Goal: Find contact information: Obtain details needed to contact an individual or organization

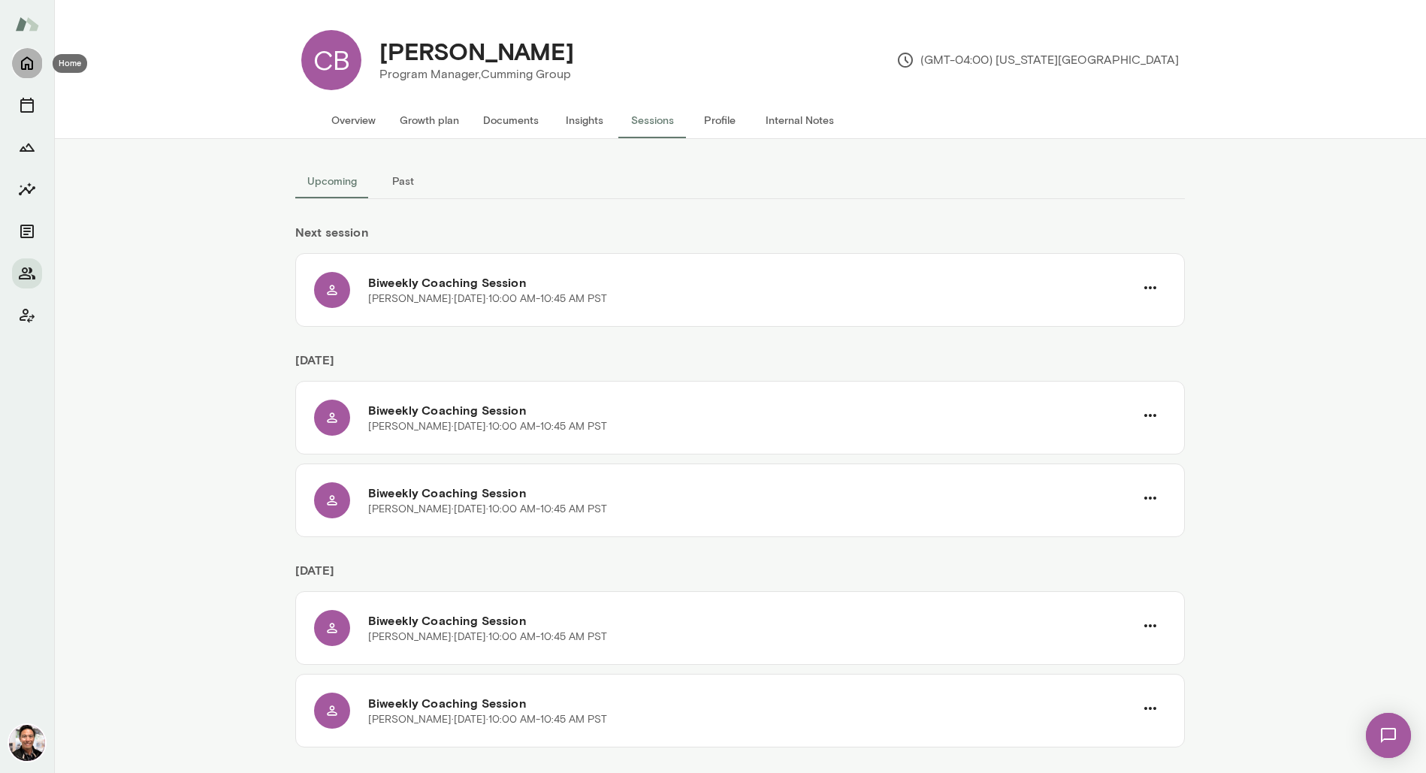
click at [29, 62] on icon "Home" at bounding box center [27, 63] width 18 height 18
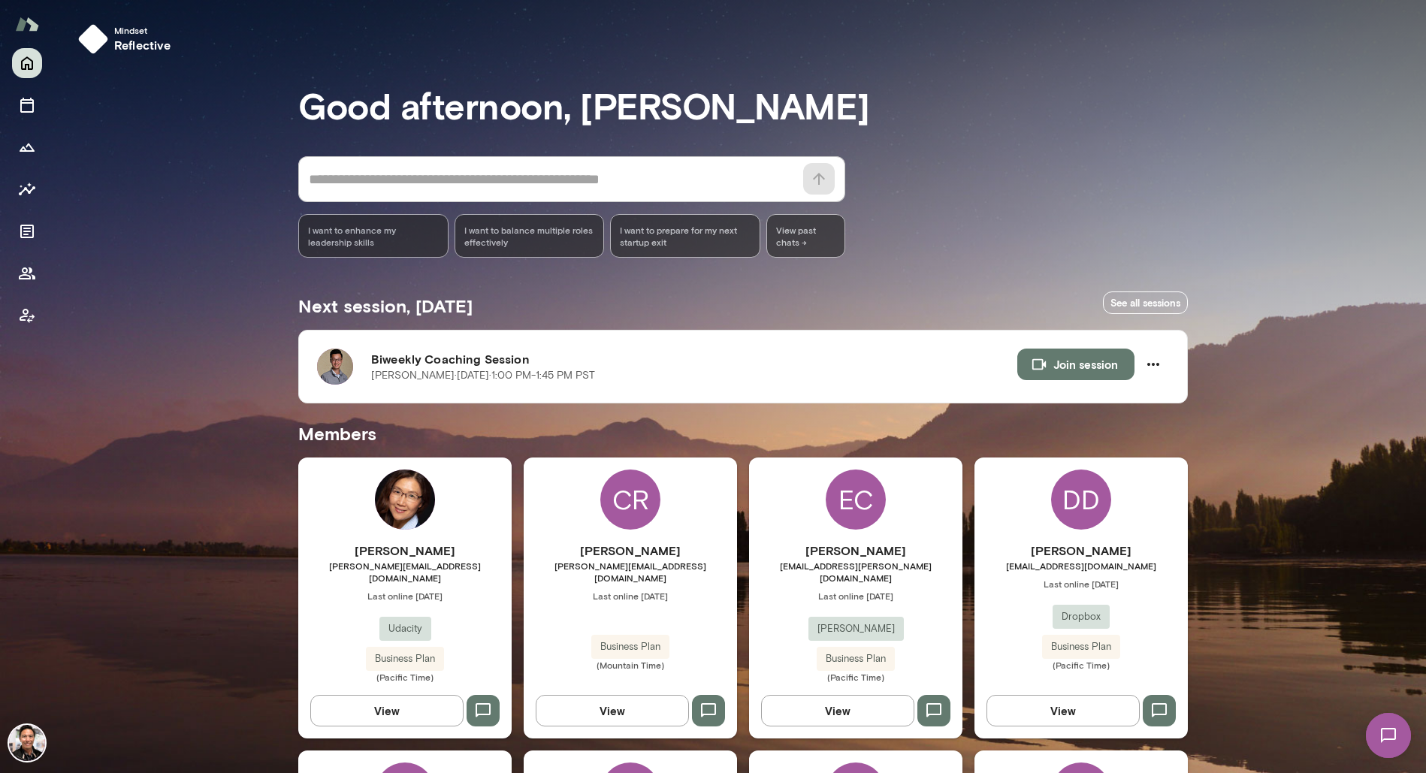
scroll to position [1569, 0]
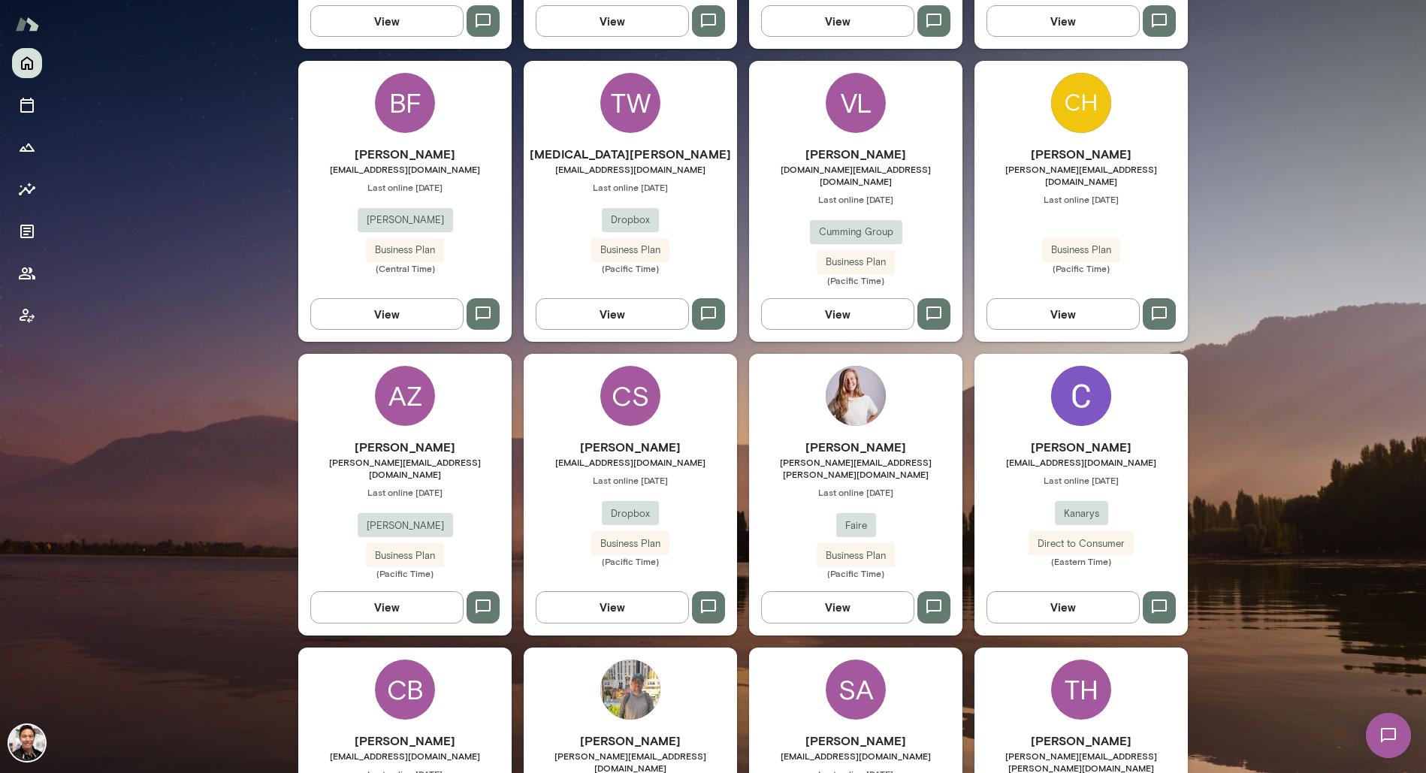
click at [397, 366] on div "AZ" at bounding box center [405, 396] width 60 height 60
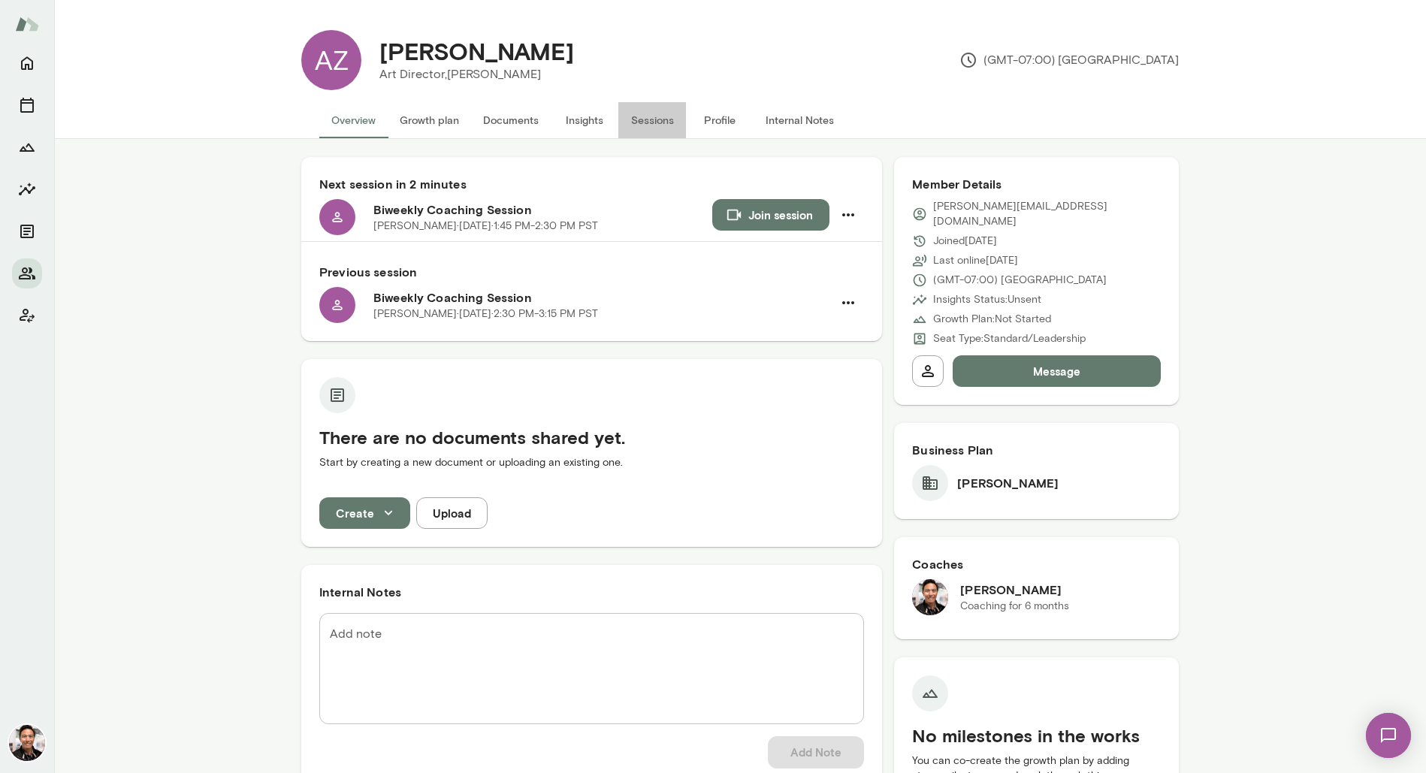
click at [656, 126] on button "Sessions" at bounding box center [652, 120] width 68 height 36
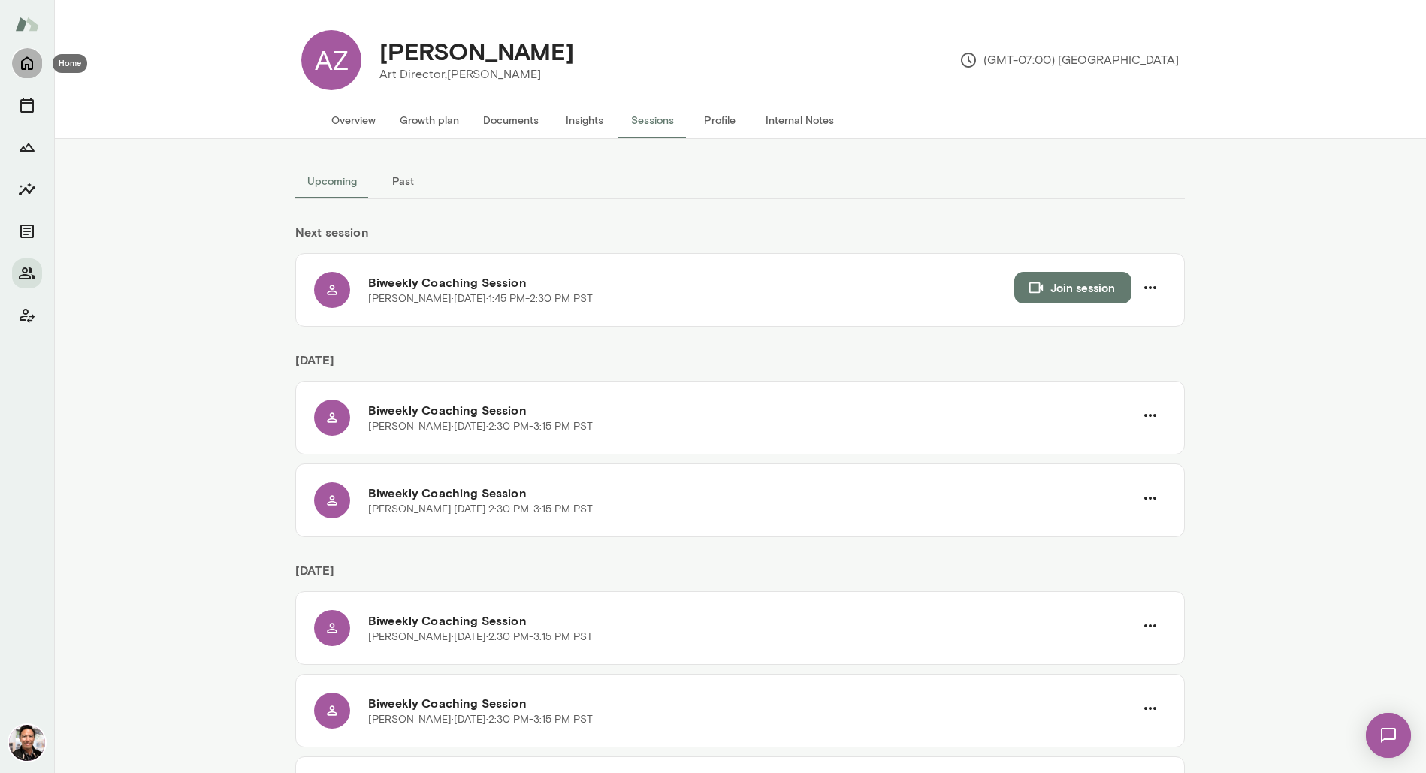
click at [28, 71] on icon "Home" at bounding box center [27, 63] width 18 height 18
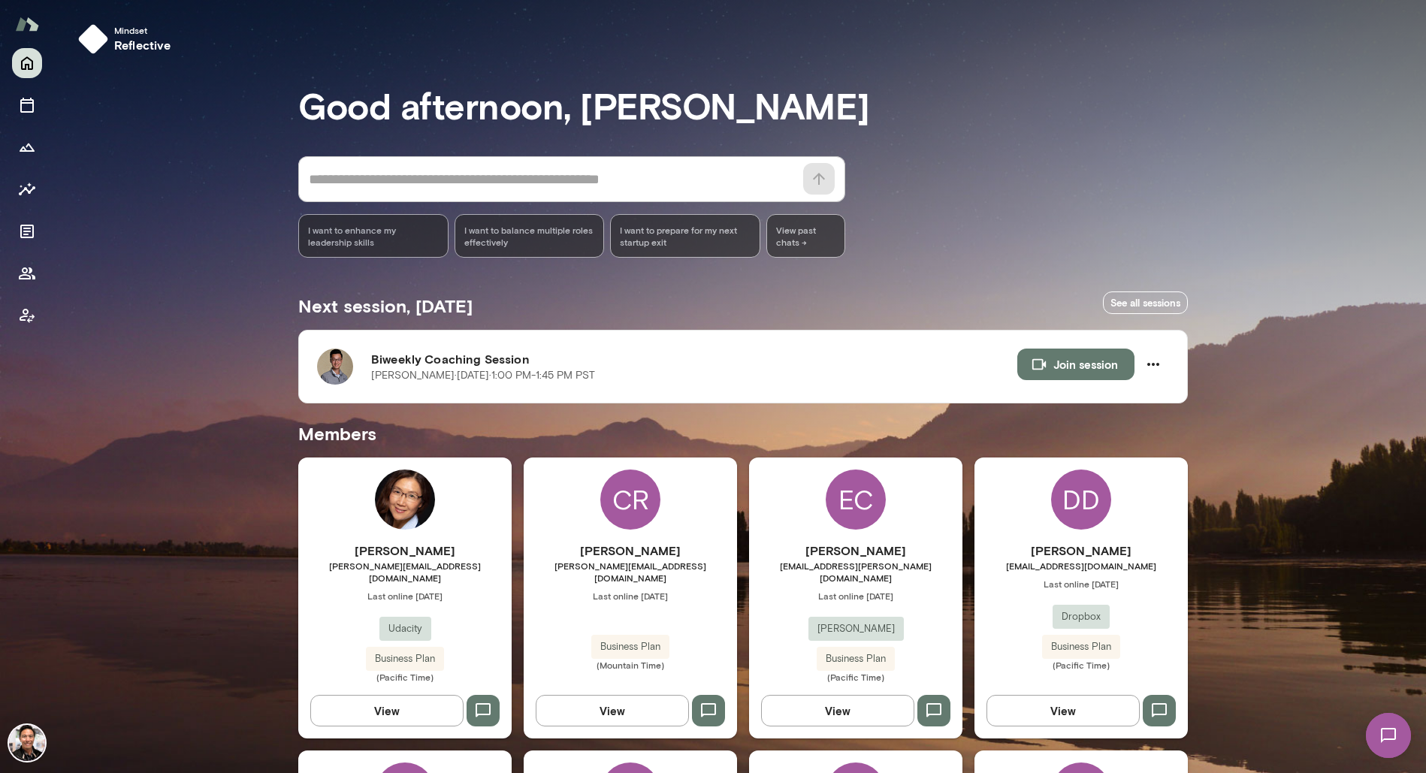
scroll to position [1569, 0]
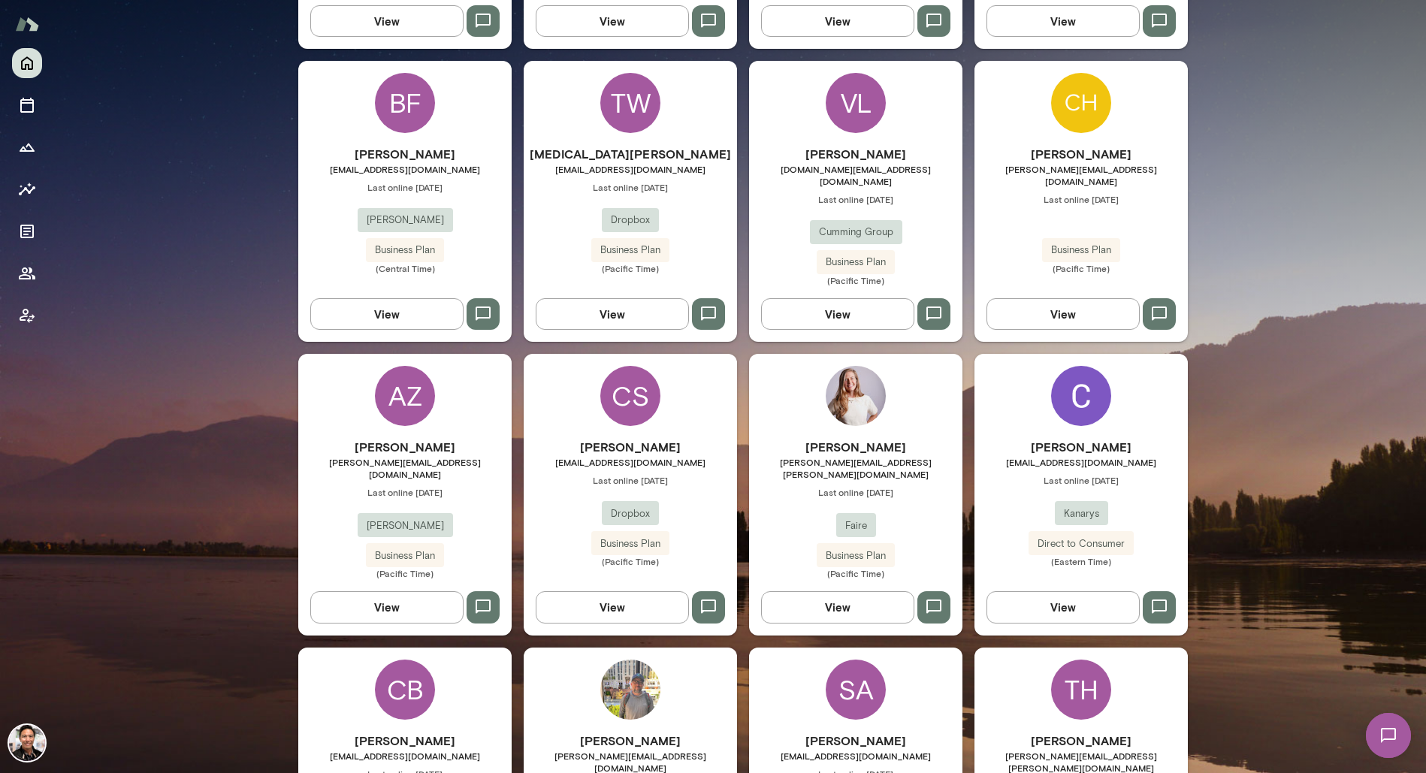
click at [424, 366] on div "AZ" at bounding box center [405, 396] width 60 height 60
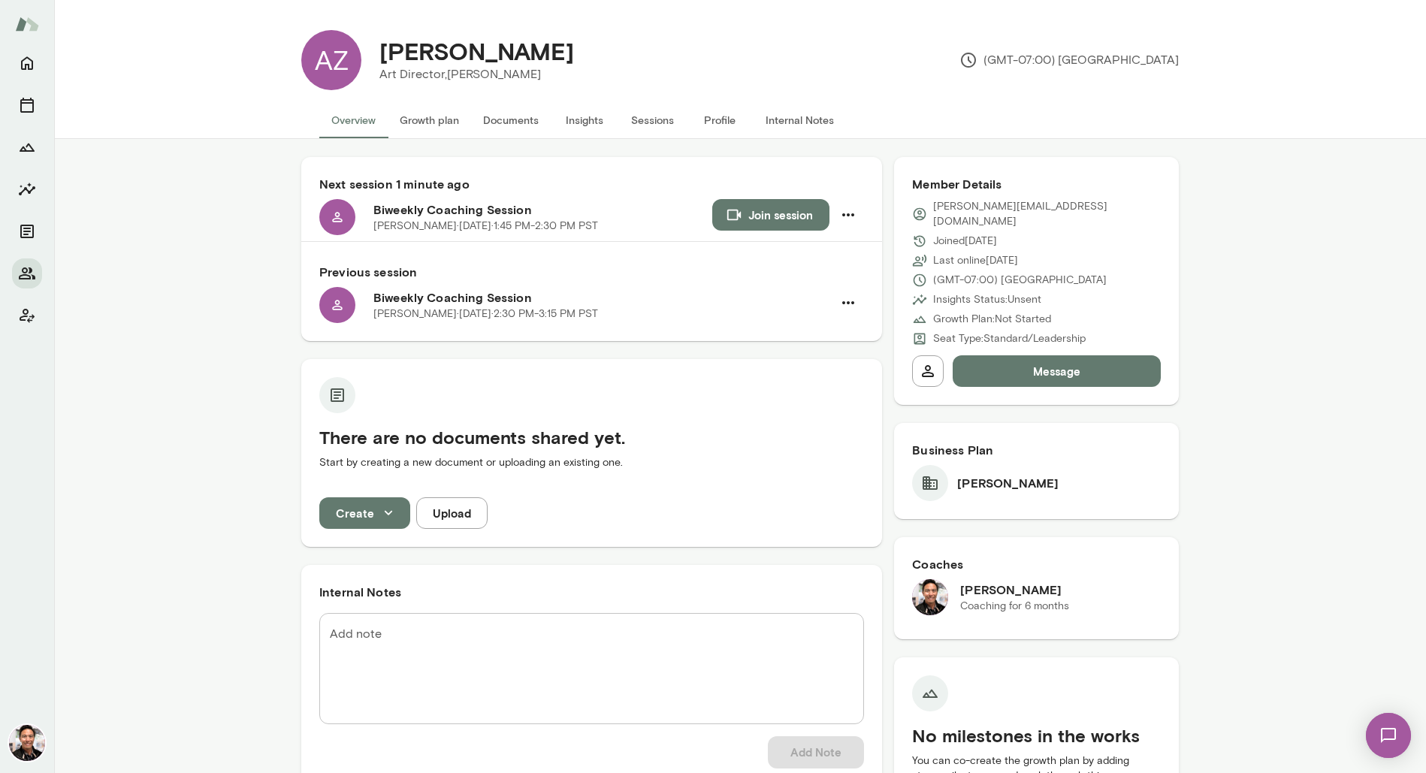
click at [213, 92] on div "AZ [PERSON_NAME] Art Director, [PERSON_NAME] (GMT-07:00) [GEOGRAPHIC_DATA] Over…" at bounding box center [740, 69] width 1372 height 139
click at [32, 68] on icon "Home" at bounding box center [27, 64] width 12 height 14
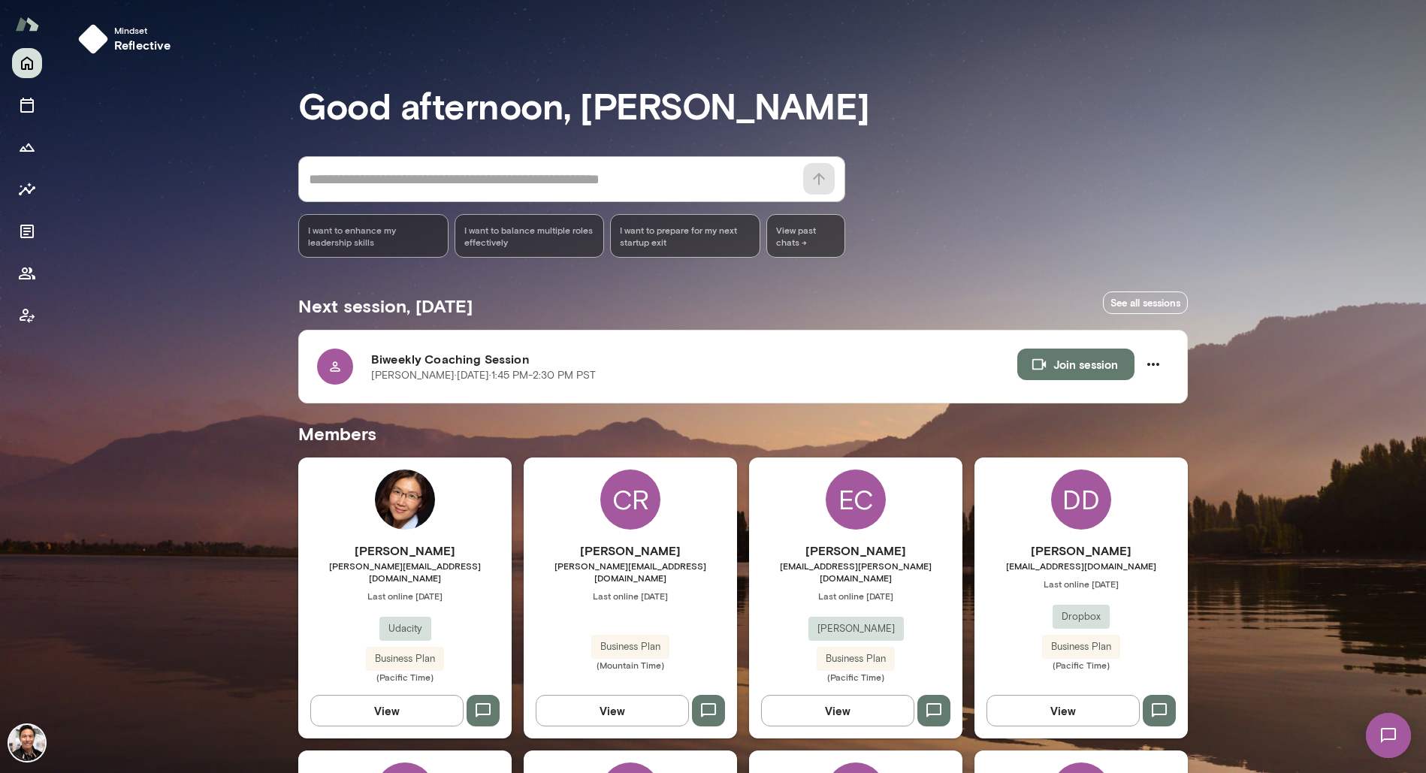
scroll to position [1007, 0]
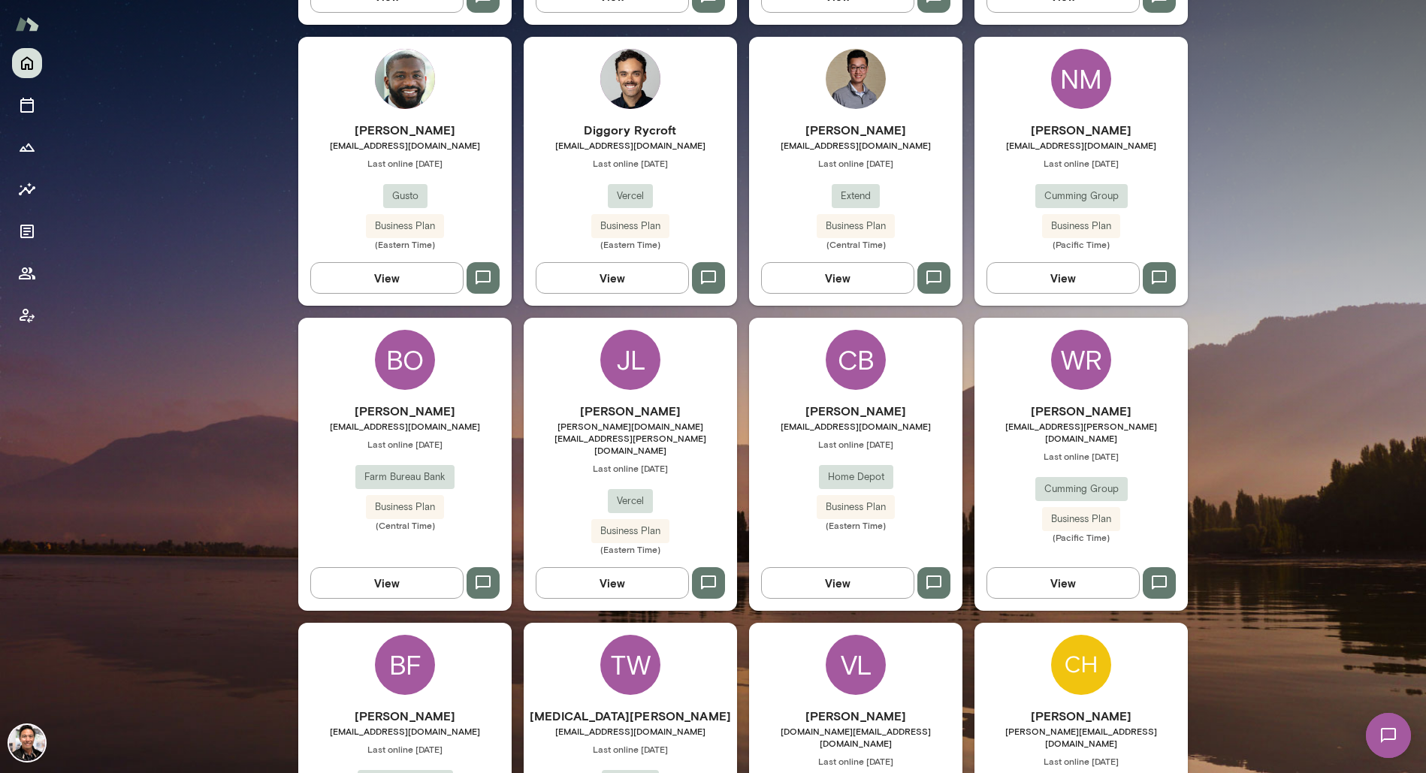
click at [470, 420] on span "[EMAIL_ADDRESS][DOMAIN_NAME]" at bounding box center [404, 426] width 213 height 12
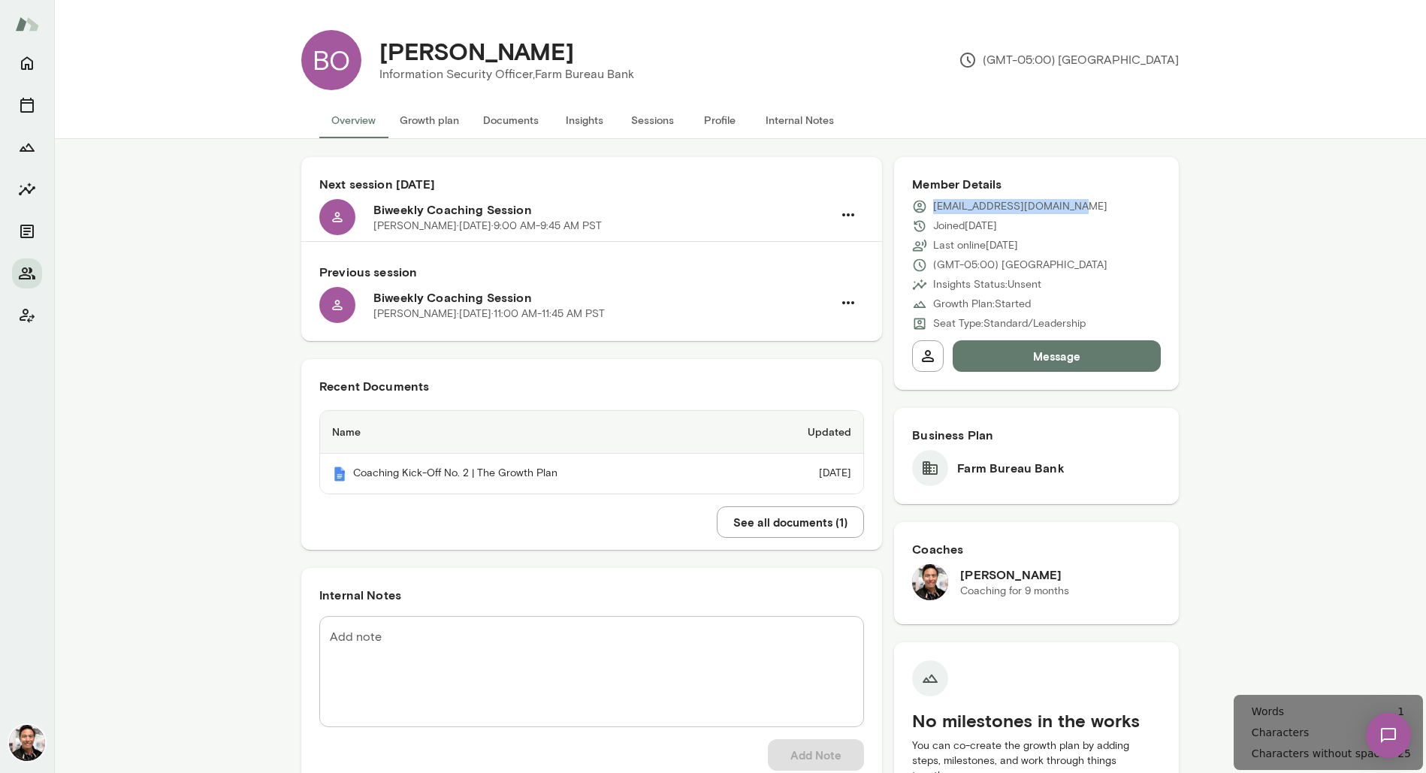
drag, startPoint x: 1077, startPoint y: 211, endPoint x: 938, endPoint y: 210, distance: 138.2
click at [935, 210] on p "[EMAIL_ADDRESS][DOMAIN_NAME]" at bounding box center [1020, 206] width 174 height 15
copy p "[EMAIL_ADDRESS][DOMAIN_NAME]"
click at [30, 59] on icon "Home" at bounding box center [27, 64] width 12 height 14
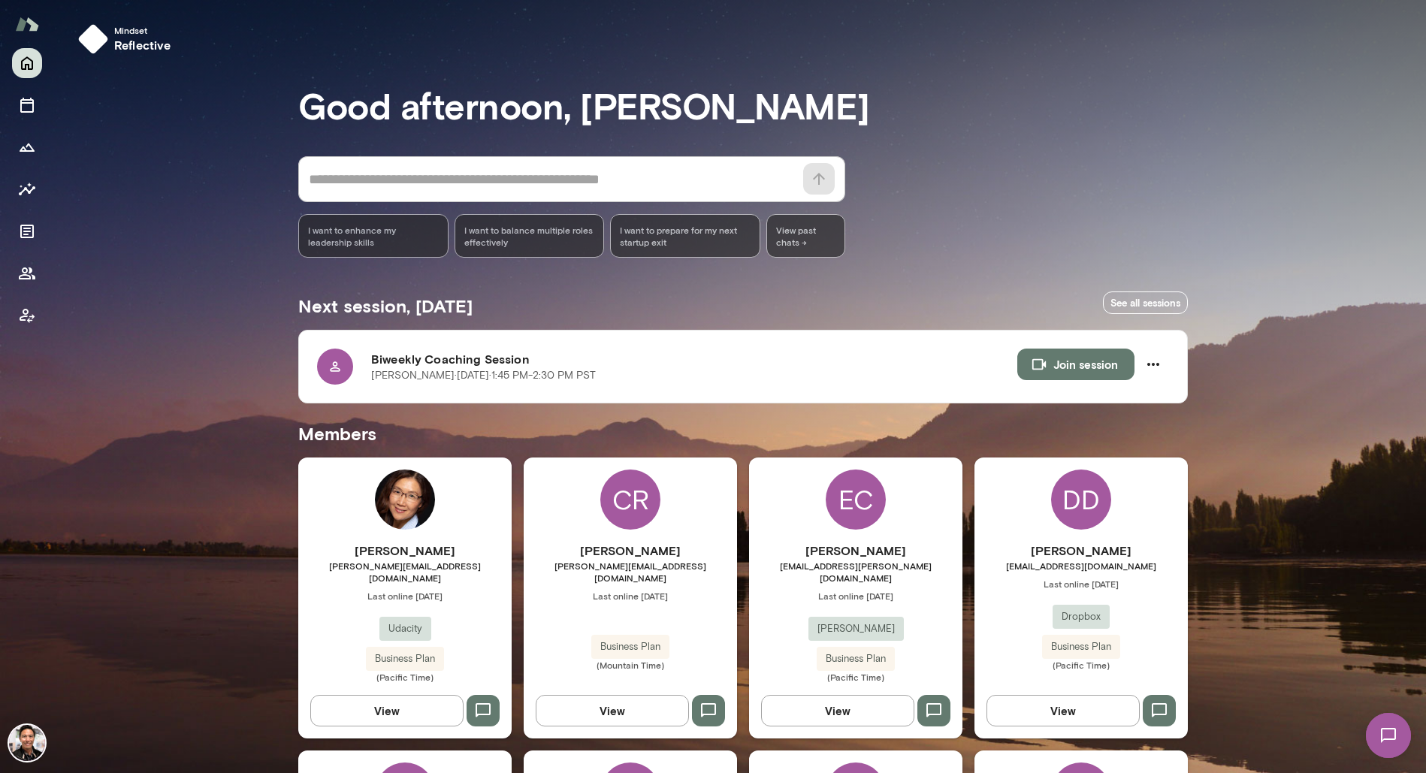
scroll to position [2132, 0]
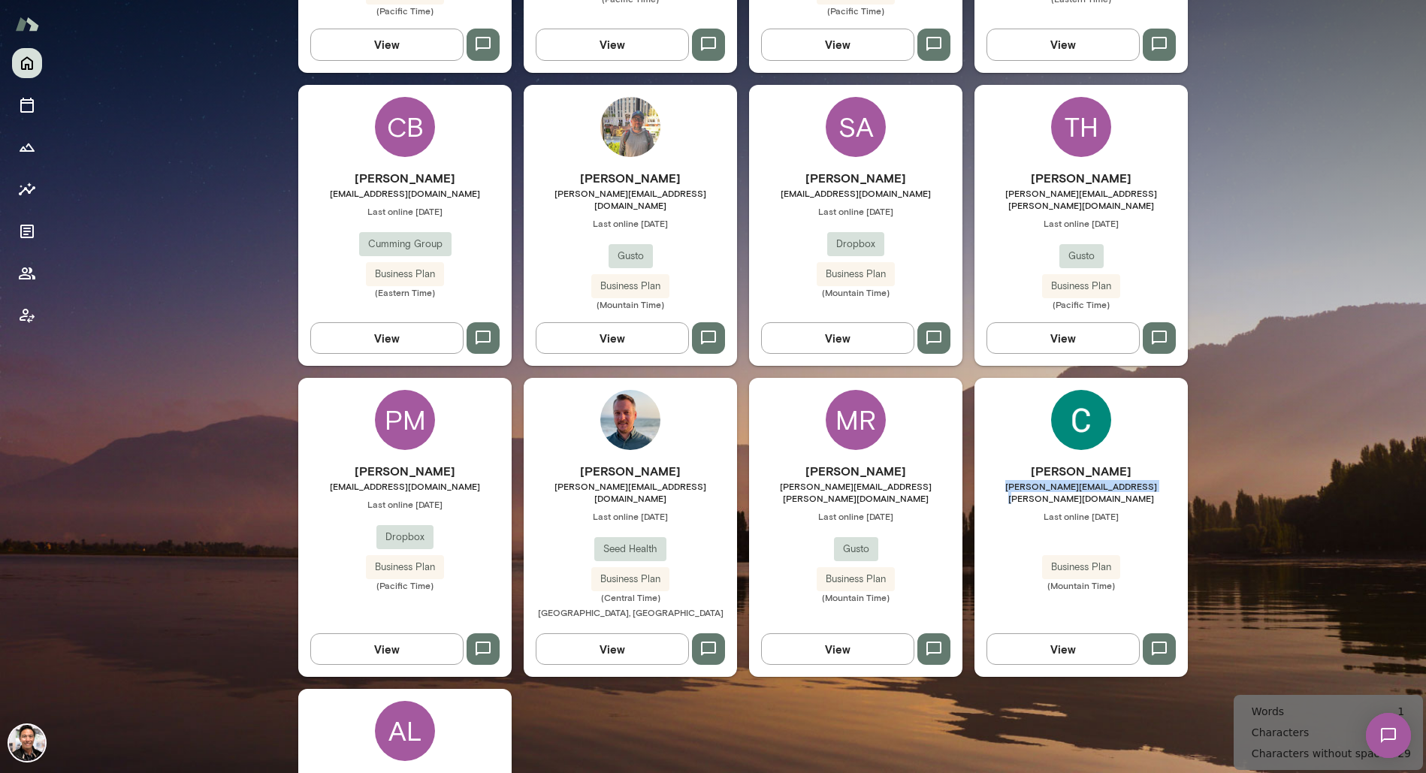
drag, startPoint x: 1145, startPoint y: 401, endPoint x: 1022, endPoint y: 406, distance: 122.5
click at [1020, 480] on span "[PERSON_NAME][EMAIL_ADDRESS][PERSON_NAME][DOMAIN_NAME]" at bounding box center [1080, 492] width 213 height 24
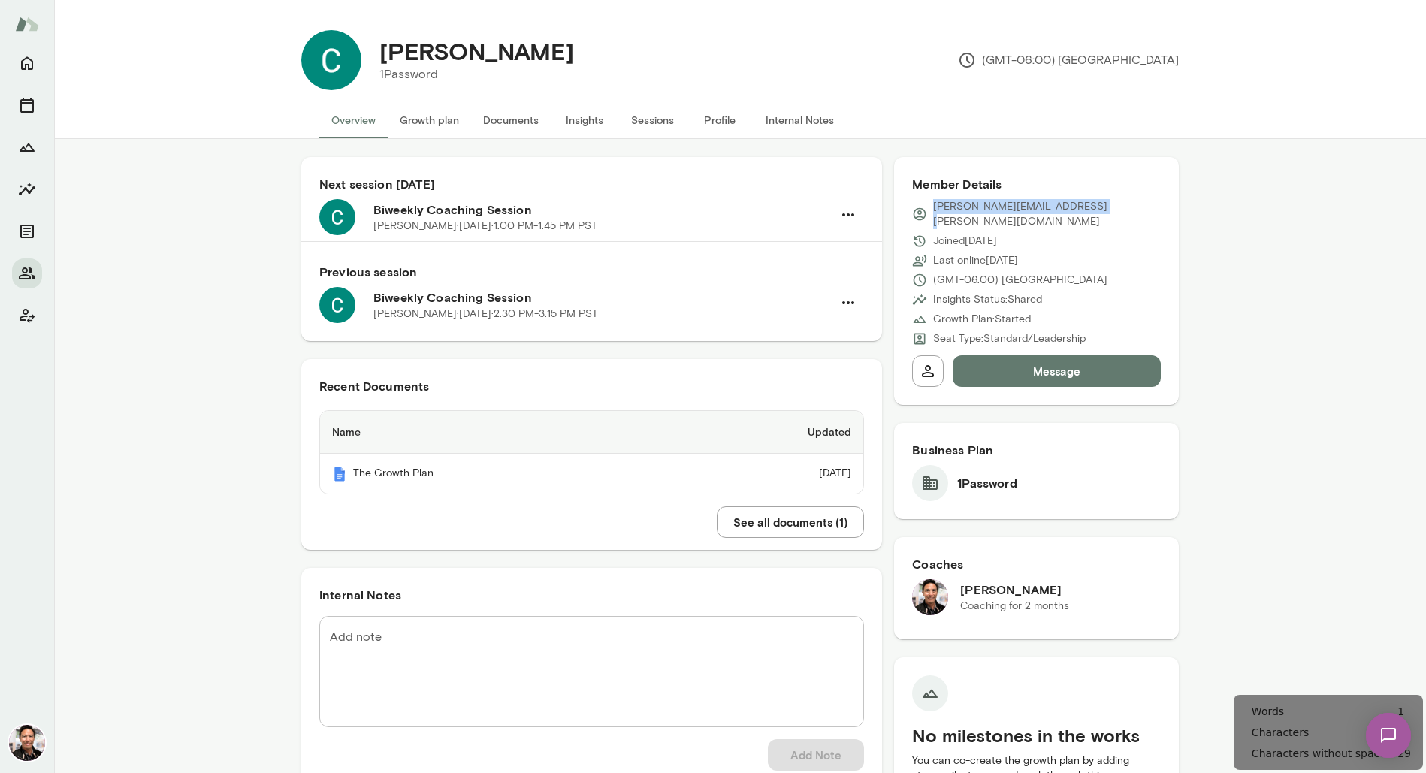
drag, startPoint x: 1076, startPoint y: 207, endPoint x: 934, endPoint y: 207, distance: 142.0
click at [933, 206] on div "[PERSON_NAME][EMAIL_ADDRESS][PERSON_NAME][DOMAIN_NAME]" at bounding box center [1036, 214] width 249 height 30
copy p "[PERSON_NAME][EMAIL_ADDRESS][PERSON_NAME][DOMAIN_NAME]"
click at [29, 65] on icon "Home" at bounding box center [27, 63] width 18 height 18
